Goal: Task Accomplishment & Management: Use online tool/utility

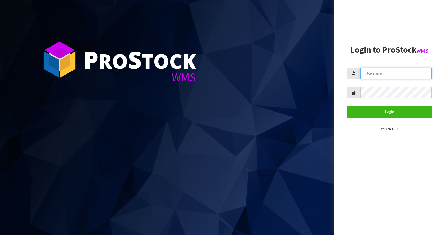
click at [379, 72] on input "text" at bounding box center [396, 73] width 72 height 11
type input "[EMAIL_ADDRESS][DOMAIN_NAME]"
click at [347, 106] on button "Login" at bounding box center [389, 111] width 85 height 11
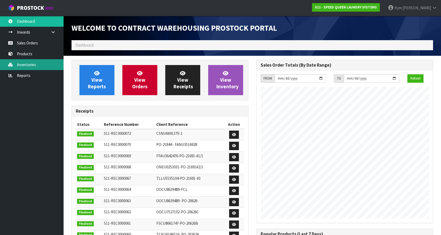
scroll to position [216, 185]
click at [37, 65] on link "Inventories" at bounding box center [32, 64] width 64 height 11
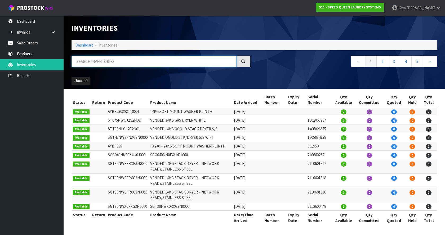
click at [106, 60] on input "text" at bounding box center [154, 61] width 165 height 11
paste input "SSA030NVX0XS3YL000"
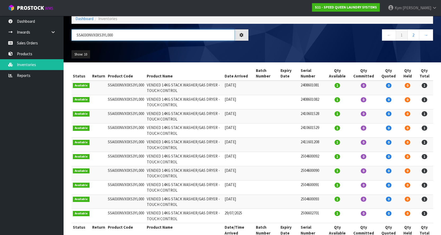
scroll to position [38, 0]
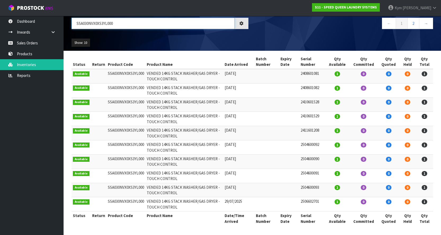
click at [121, 24] on input "SSA030NVX0XS3YL000" at bounding box center [153, 23] width 163 height 11
paste input "5"
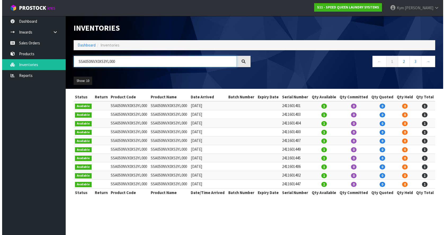
scroll to position [0, 0]
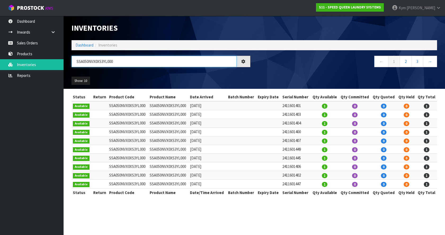
click at [118, 57] on input "SSA050NVX0XS3YL000" at bounding box center [154, 61] width 165 height 11
paste input "ACBF30x6x110002"
type input "ACBF30X6X110002"
